Goal: Information Seeking & Learning: Learn about a topic

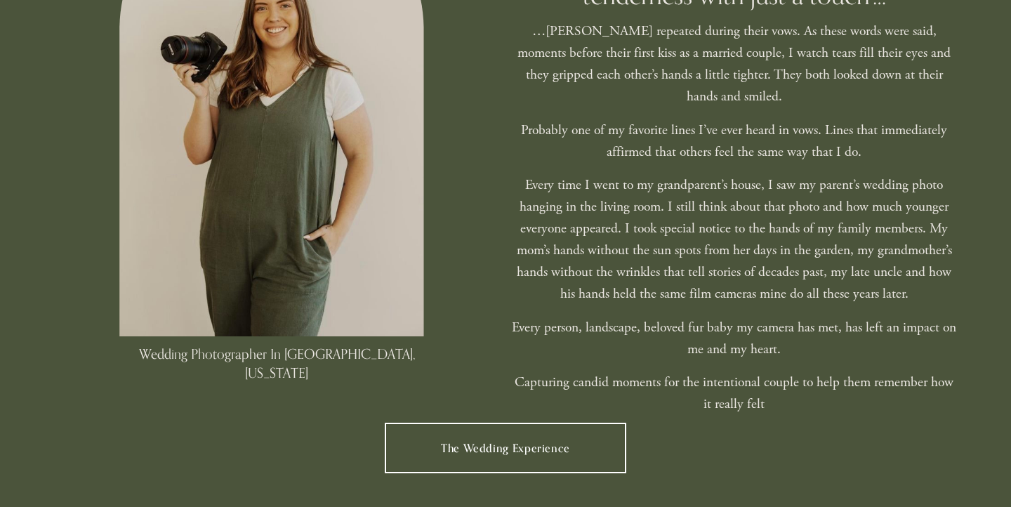
scroll to position [863, 0]
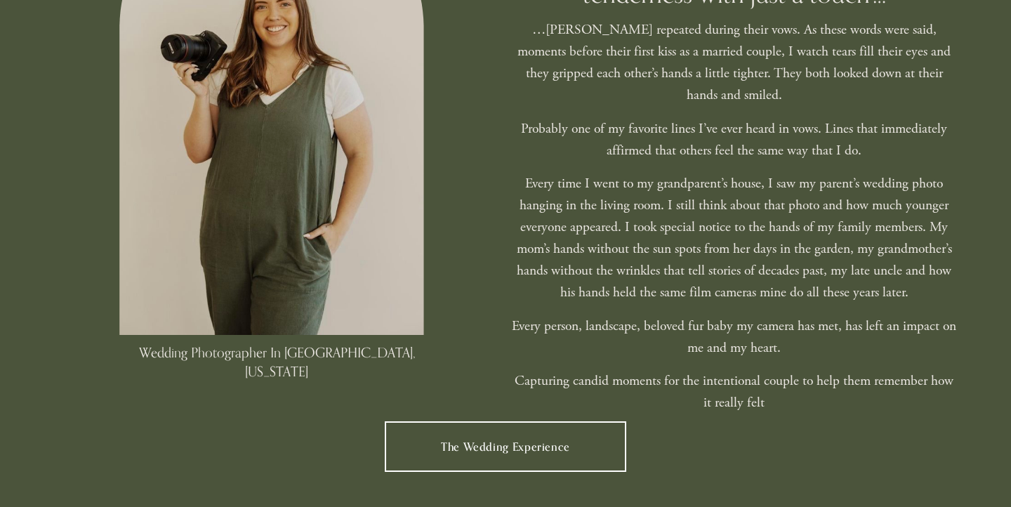
click at [513, 421] on link "The Wedding Experience" at bounding box center [506, 446] width 242 height 51
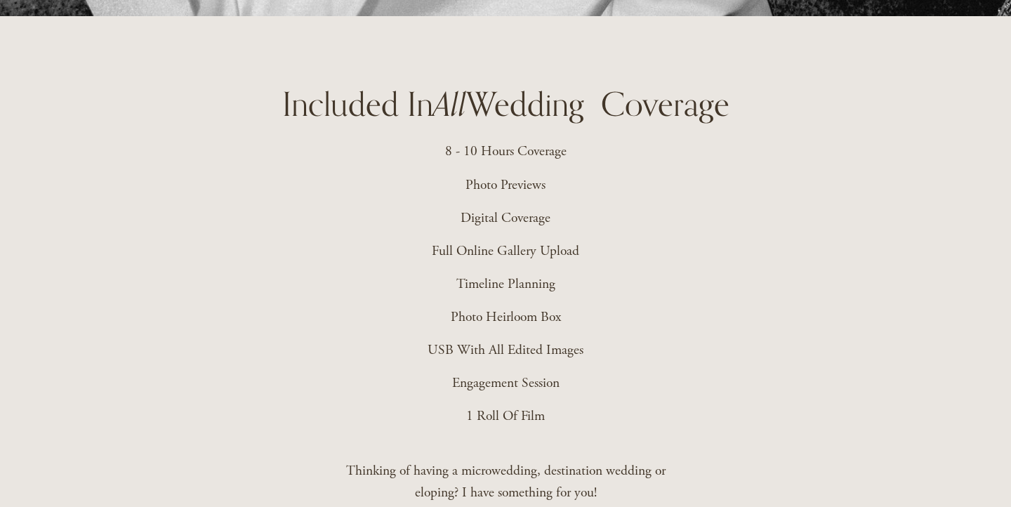
scroll to position [3007, 0]
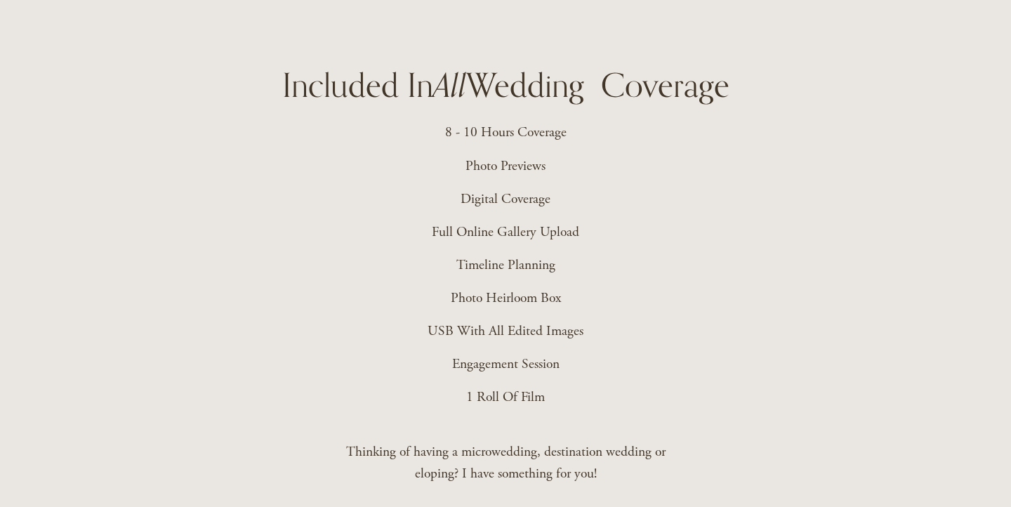
click at [418, 254] on p "Timeline Planning" at bounding box center [504, 265] width 325 height 22
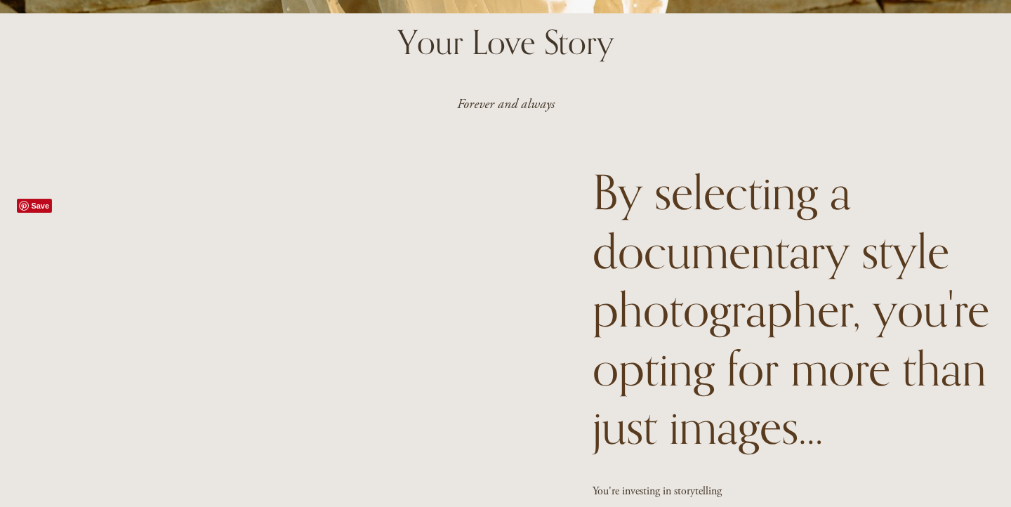
scroll to position [0, 0]
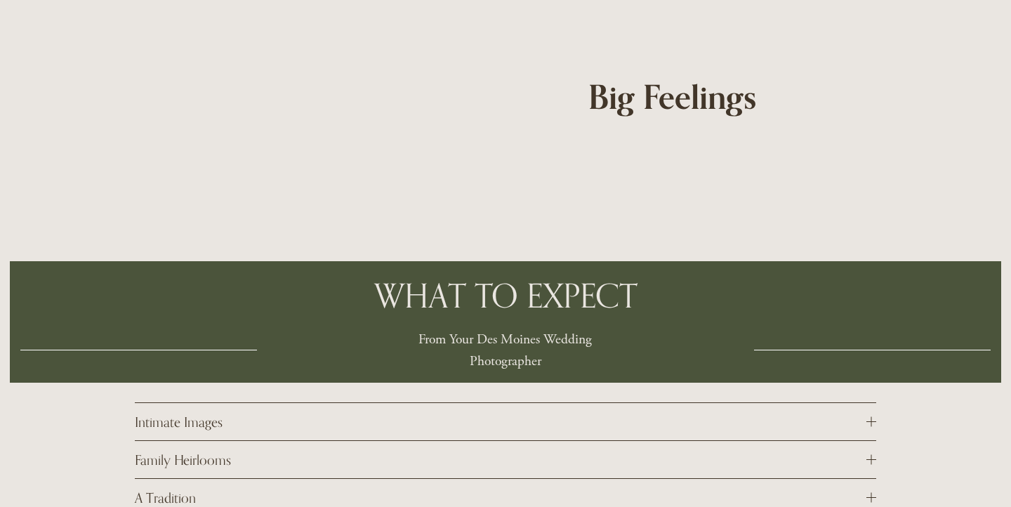
scroll to position [4144, 0]
